Goal: Book appointment/travel/reservation

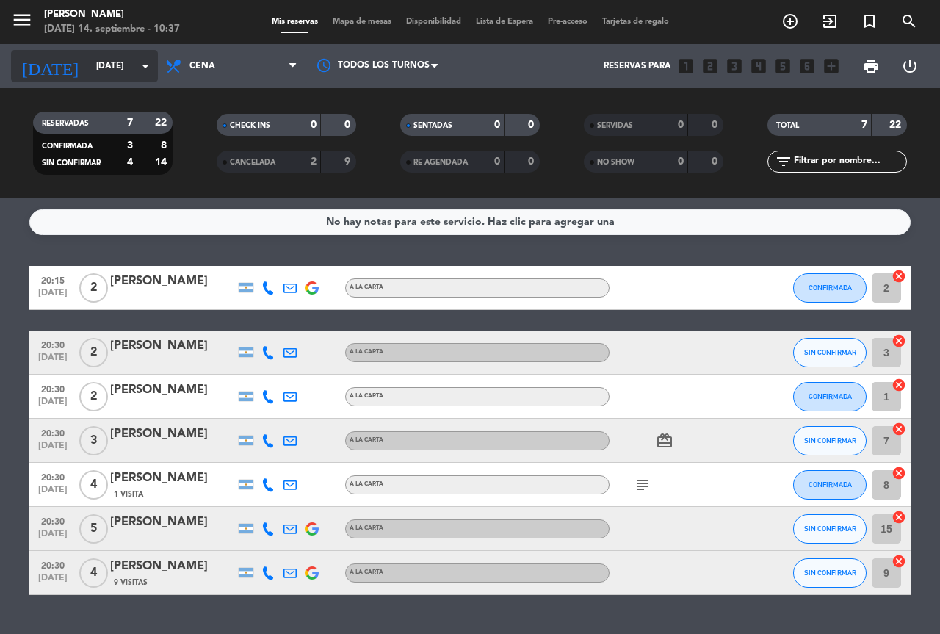
click at [143, 76] on input "[DATE]" at bounding box center [147, 66] width 117 height 25
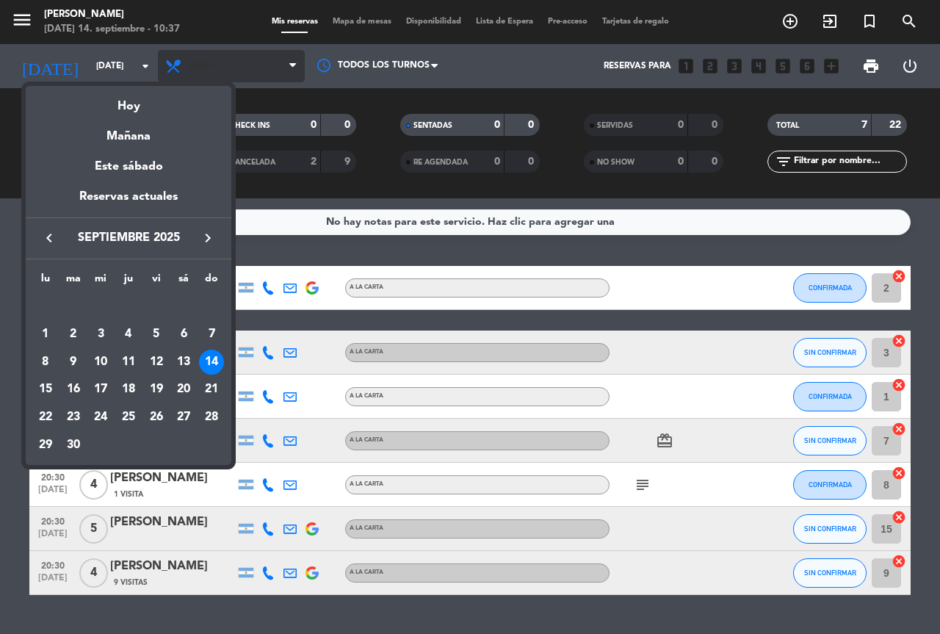
drag, startPoint x: 149, startPoint y: 98, endPoint x: 197, endPoint y: 74, distance: 54.2
click at [149, 99] on div "Hoy" at bounding box center [129, 101] width 206 height 30
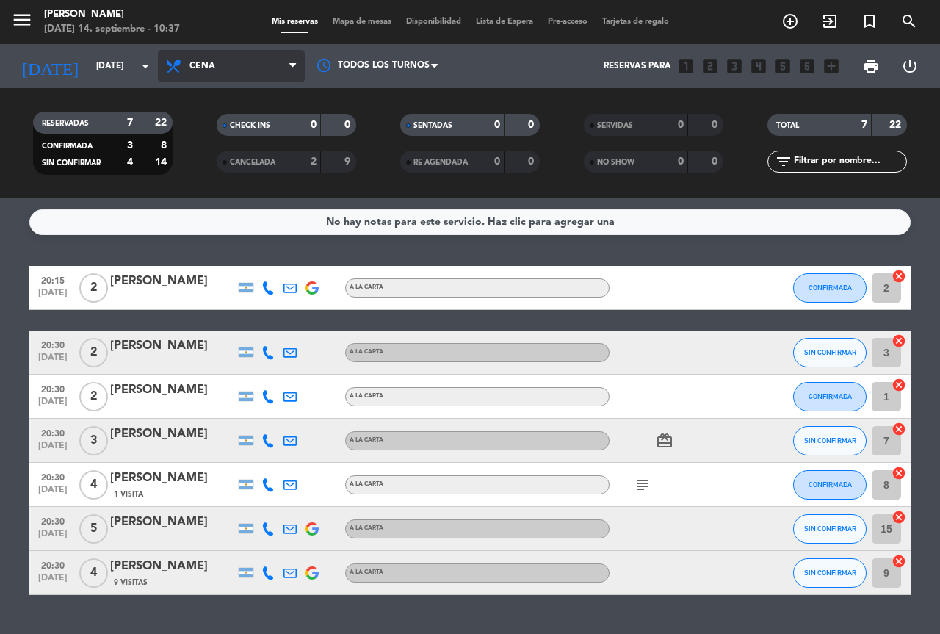
click at [203, 70] on span "Cena" at bounding box center [202, 66] width 26 height 10
click at [205, 134] on div "menu [PERSON_NAME][DATE] 14. septiembre - 10:37 Mis reservas Mapa de mesas Disp…" at bounding box center [470, 99] width 940 height 198
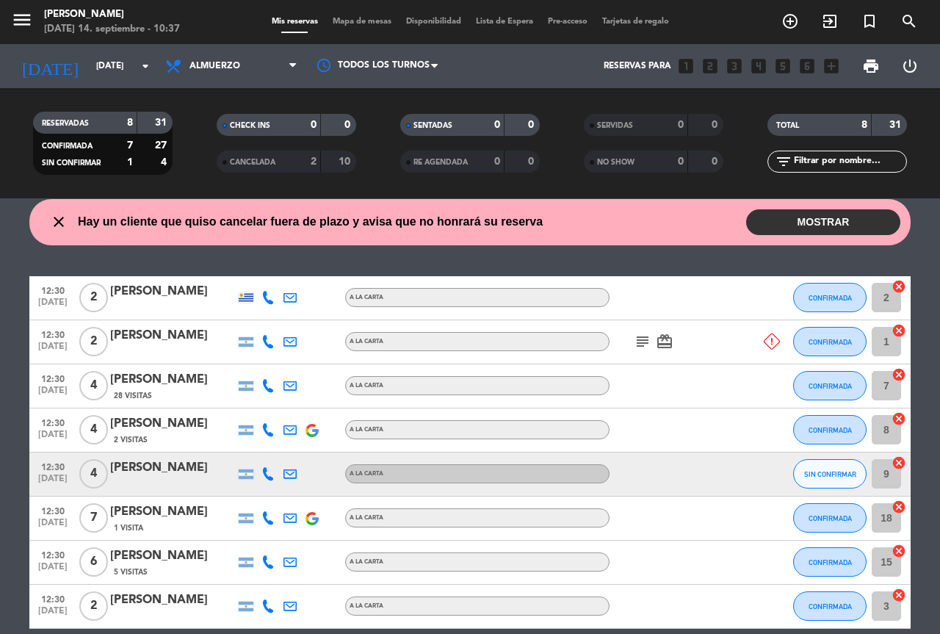
scroll to position [73, 0]
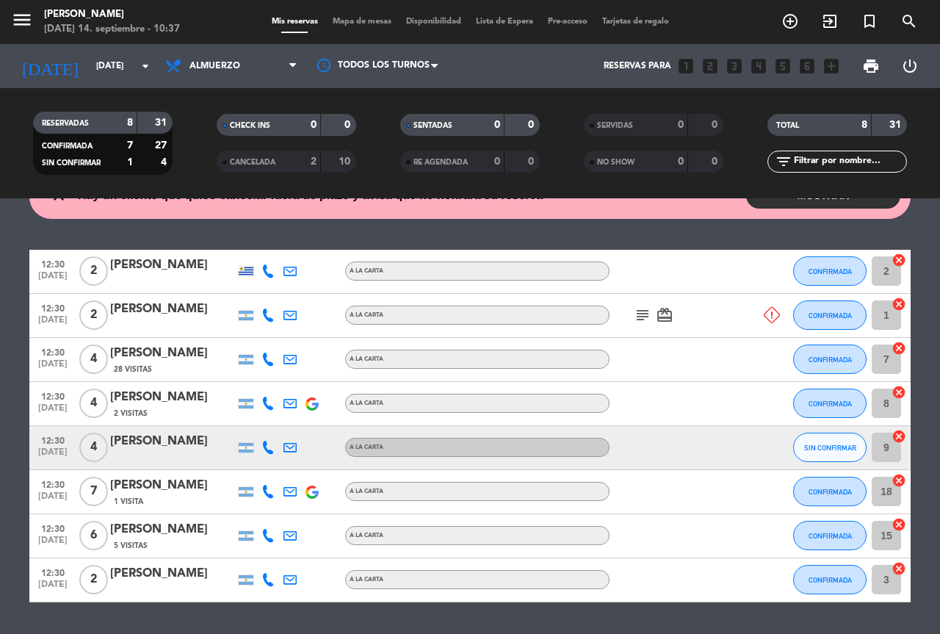
click at [841, 204] on button "MOSTRAR" at bounding box center [823, 196] width 154 height 26
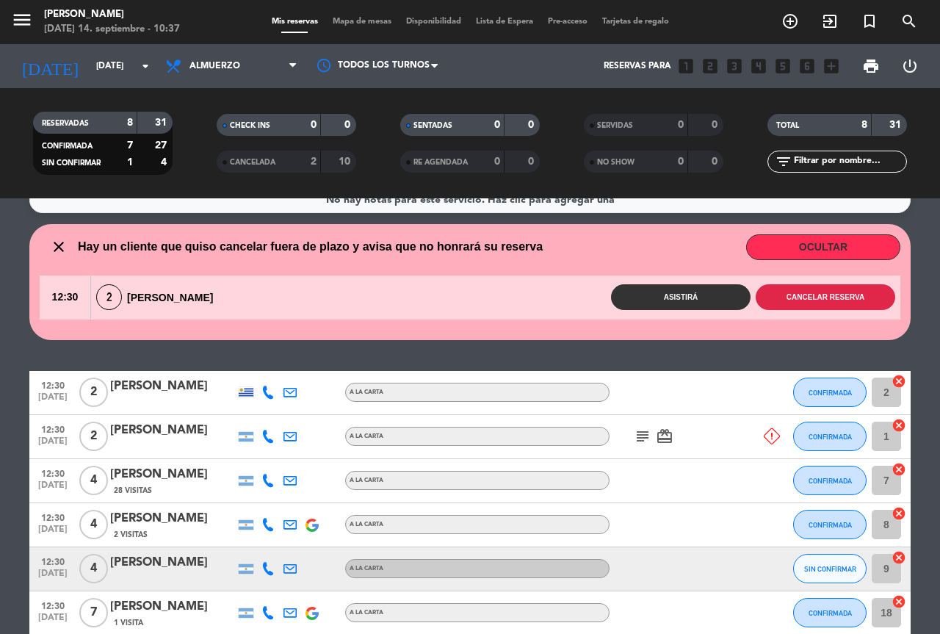
scroll to position [0, 0]
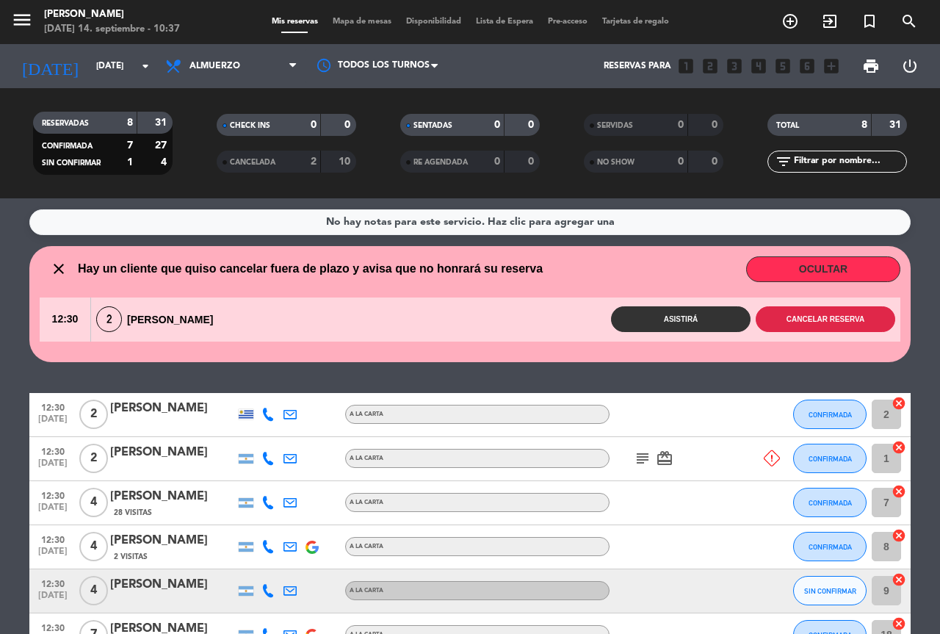
click at [819, 318] on button "Cancelar reserva" at bounding box center [824, 319] width 139 height 26
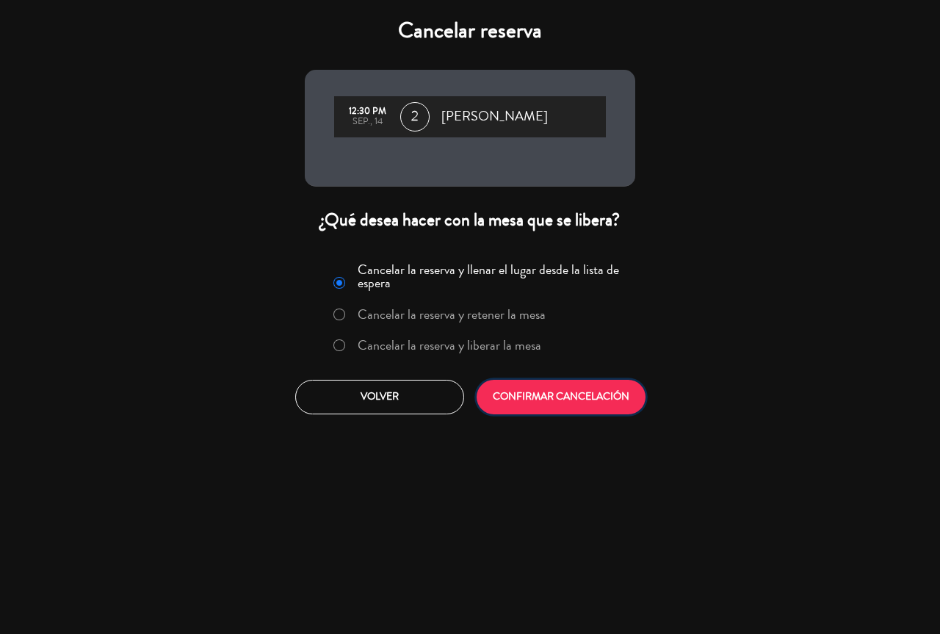
click at [543, 390] on button "CONFIRMAR CANCELACIÓN" at bounding box center [560, 397] width 169 height 35
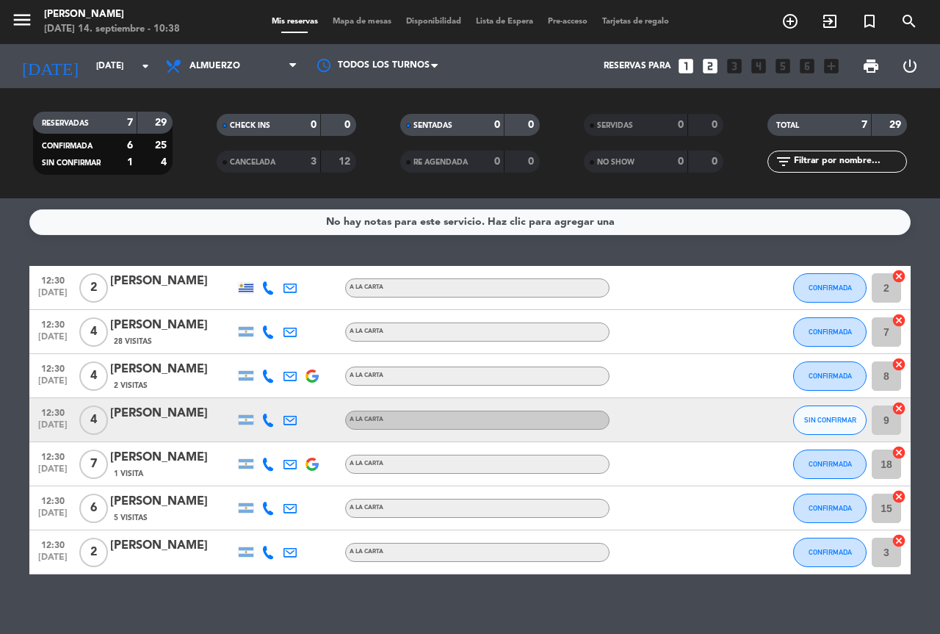
click at [269, 467] on icon at bounding box center [267, 463] width 13 height 13
click at [268, 469] on icon at bounding box center [267, 463] width 13 height 13
click at [268, 467] on icon at bounding box center [267, 463] width 13 height 13
click at [267, 506] on icon at bounding box center [267, 507] width 13 height 13
click at [270, 558] on icon at bounding box center [267, 551] width 13 height 13
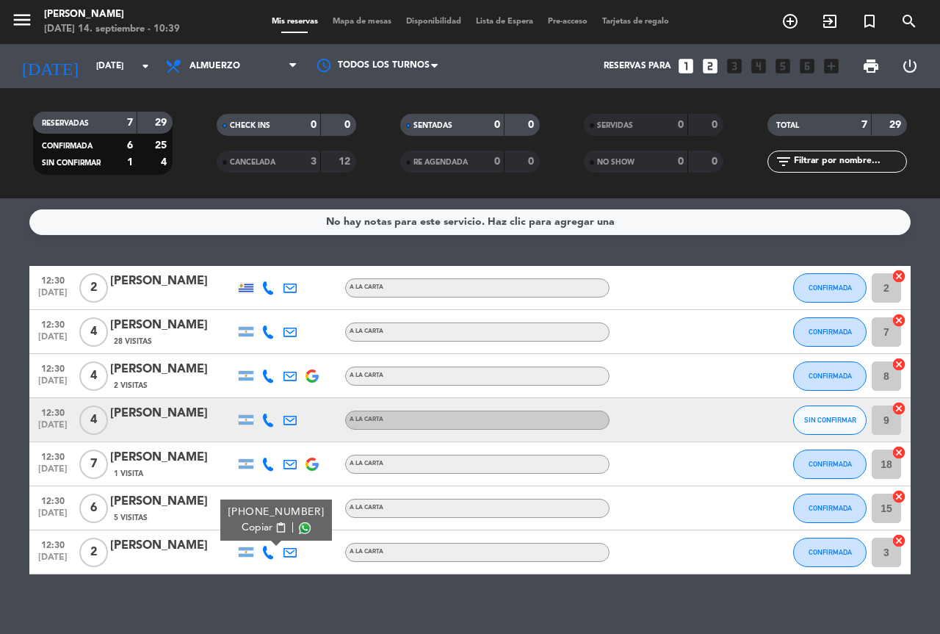
click at [8, 413] on bookings-row "12:30 [DATE] 2 [PERSON_NAME] A LA CARTA CONFIRMADA 2 cancel 12:30 [DATE] 4 [PER…" at bounding box center [470, 420] width 940 height 308
click at [267, 421] on icon at bounding box center [267, 419] width 13 height 13
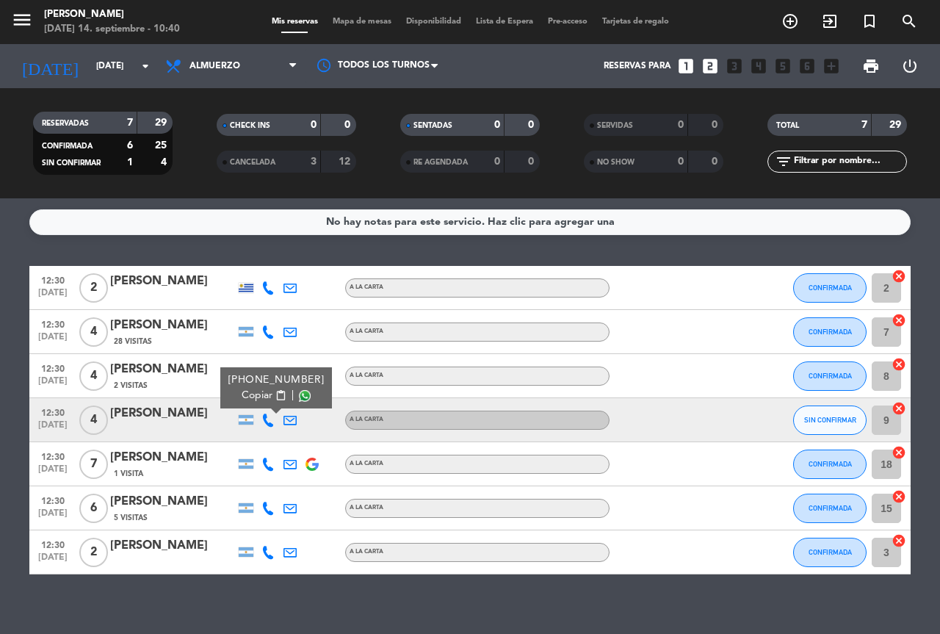
click at [4, 330] on bookings-row "12:30 [DATE] 2 [PERSON_NAME] A LA CARTA CONFIRMADA 2 cancel 12:30 [DATE] 4 [PER…" at bounding box center [470, 420] width 940 height 308
click at [269, 377] on icon at bounding box center [267, 375] width 13 height 13
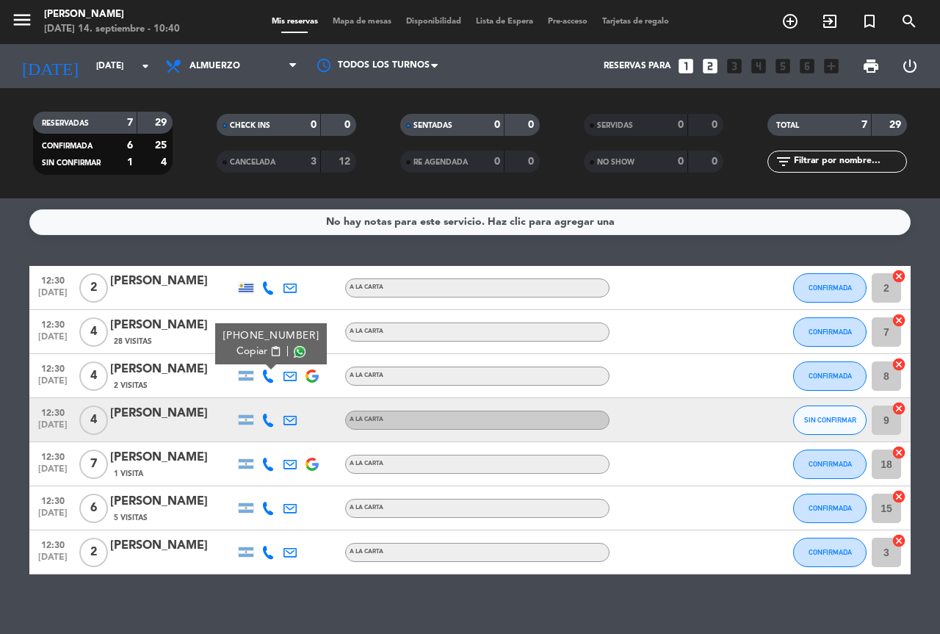
click at [4, 336] on bookings-row "12:30 [DATE] 2 [PERSON_NAME] A LA CARTA CONFIRMADA 2 cancel 12:30 [DATE] 4 [PER…" at bounding box center [470, 420] width 940 height 308
click at [260, 286] on div at bounding box center [268, 287] width 22 height 43
click at [272, 289] on icon at bounding box center [267, 287] width 13 height 13
